Goal: Navigation & Orientation: Find specific page/section

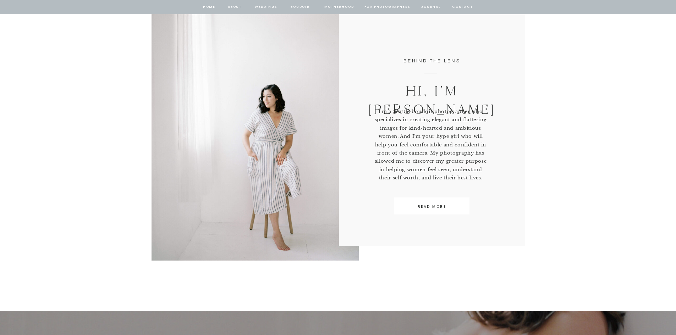
scroll to position [319, 0]
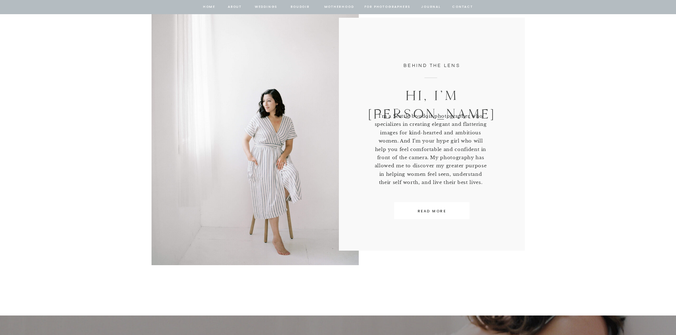
click at [427, 211] on p "READ MORE" at bounding box center [432, 211] width 65 height 6
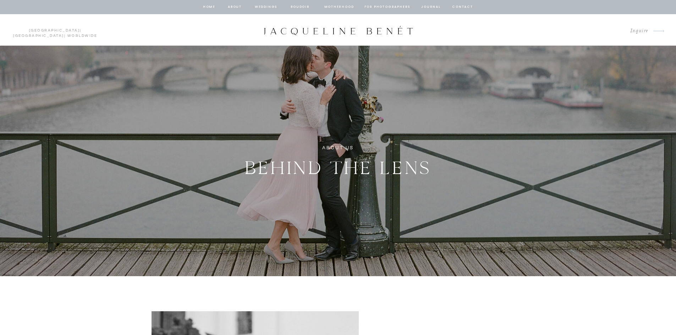
click at [300, 5] on nav "BOUDOIR" at bounding box center [300, 7] width 20 height 6
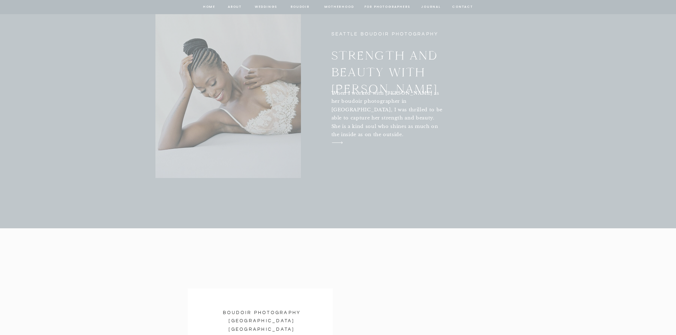
scroll to position [2840, 0]
